Goal: Information Seeking & Learning: Find specific fact

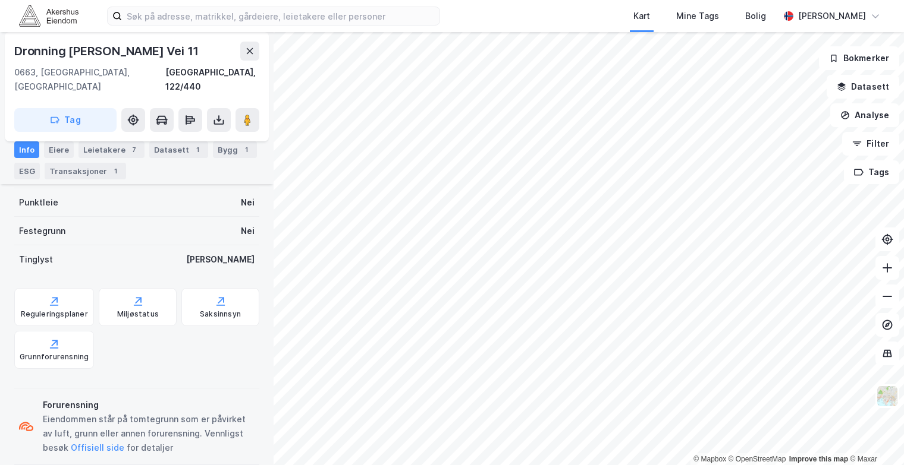
scroll to position [357, 0]
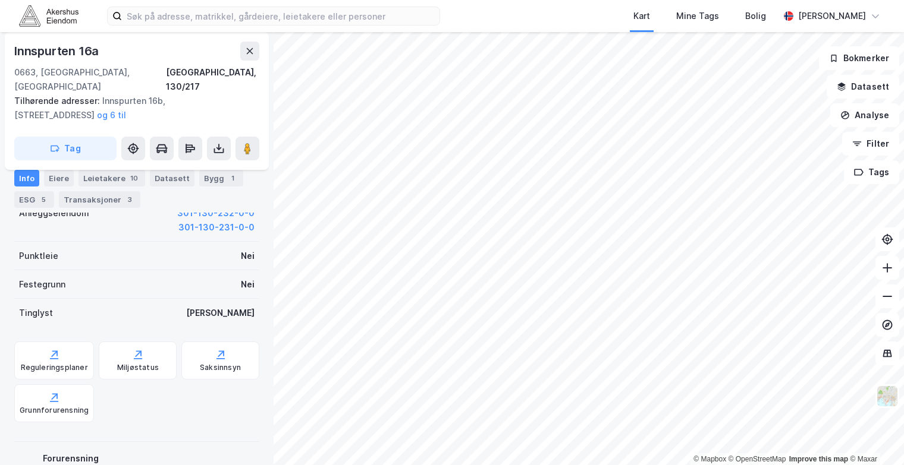
scroll to position [357, 0]
click at [59, 171] on div "Eiere" at bounding box center [59, 178] width 30 height 17
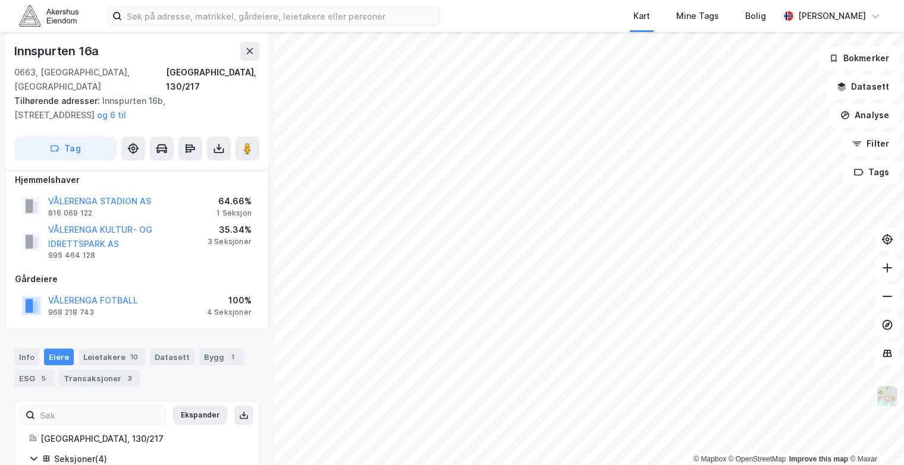
scroll to position [112, 0]
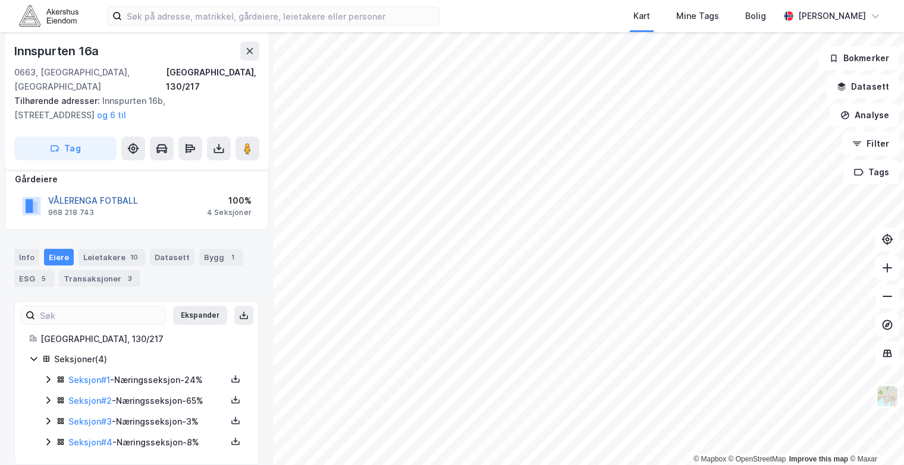
click at [0, 0] on button "VÅLERENGA FOTBALL" at bounding box center [0, 0] width 0 height 0
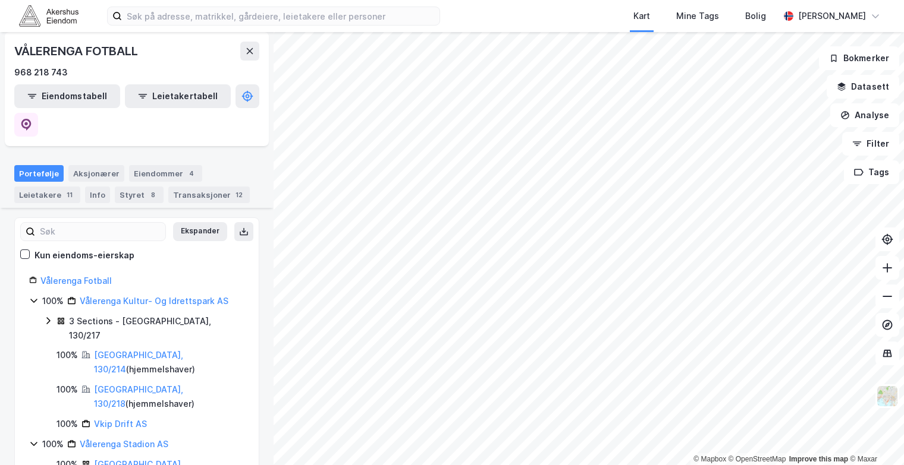
scroll to position [130, 0]
